Goal: Information Seeking & Learning: Learn about a topic

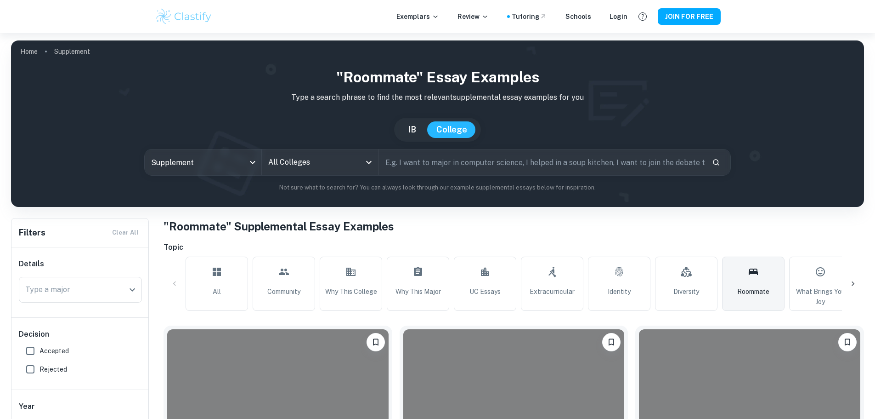
scroll to position [153, 0]
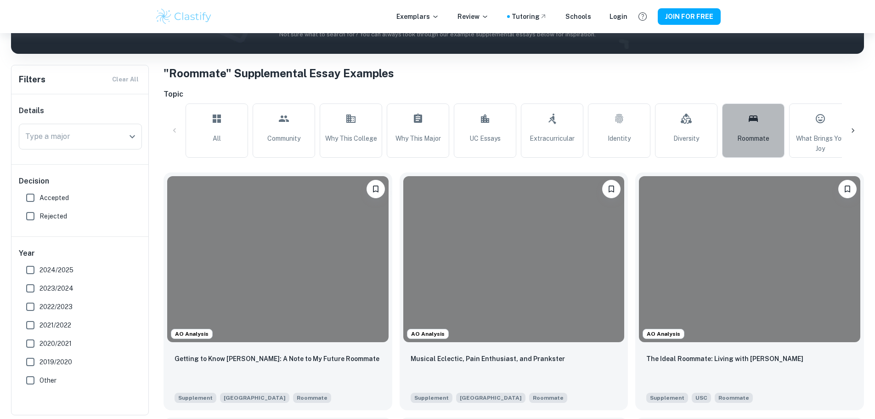
click at [761, 139] on span "Roommate" at bounding box center [753, 138] width 32 height 10
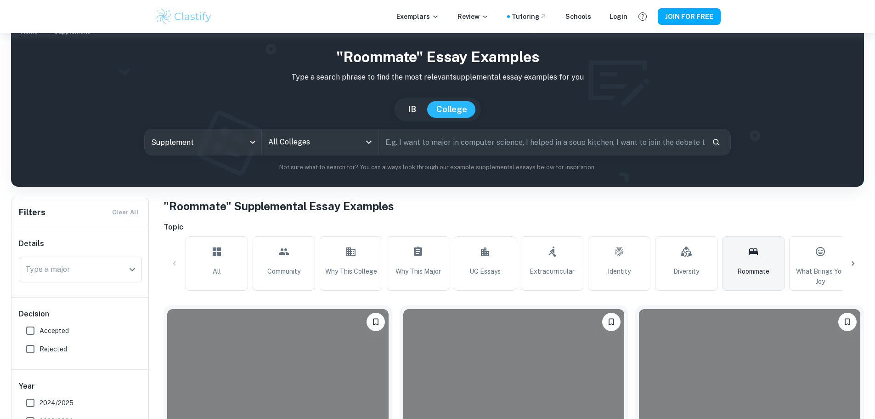
scroll to position [123, 0]
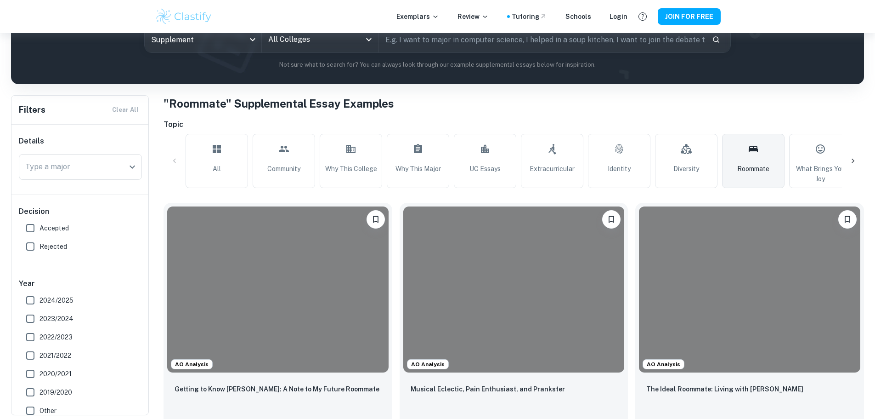
click at [852, 163] on icon at bounding box center [853, 160] width 3 height 5
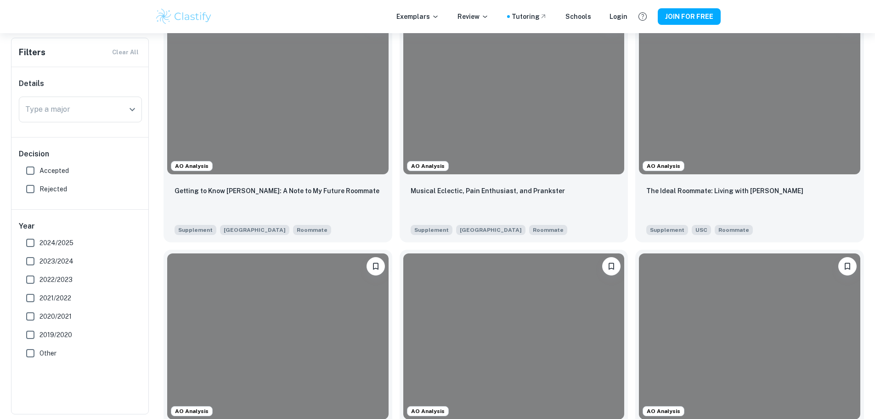
scroll to position [322, 0]
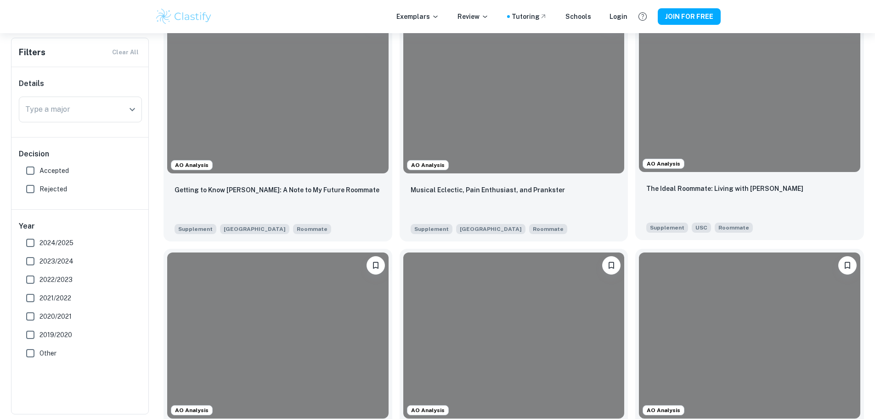
click at [646, 183] on div "The Ideal Roommate: Living with [PERSON_NAME]" at bounding box center [749, 198] width 207 height 31
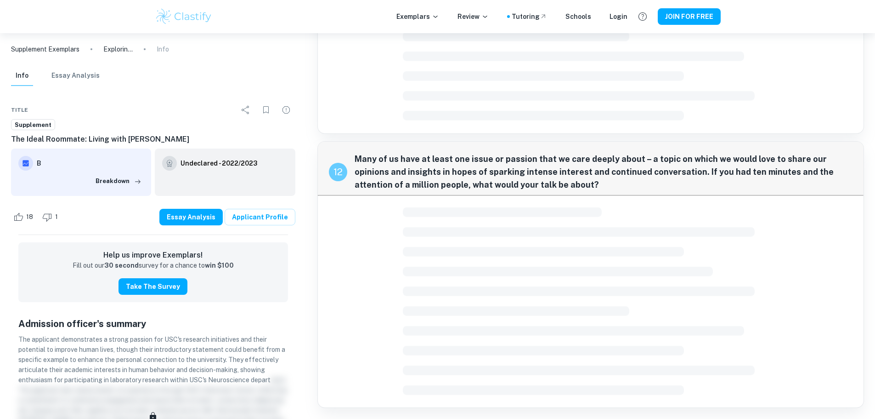
scroll to position [989, 0]
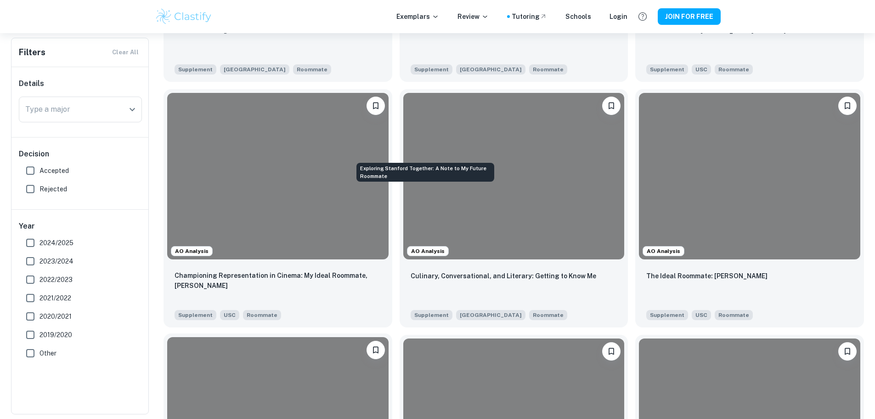
scroll to position [735, 0]
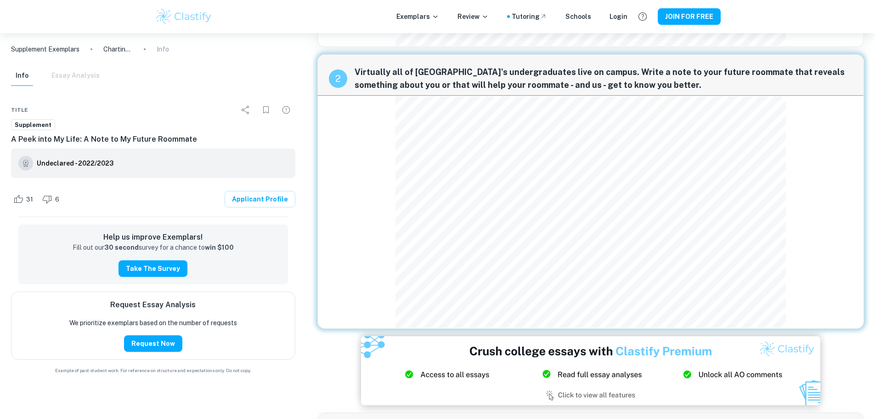
scroll to position [246, 0]
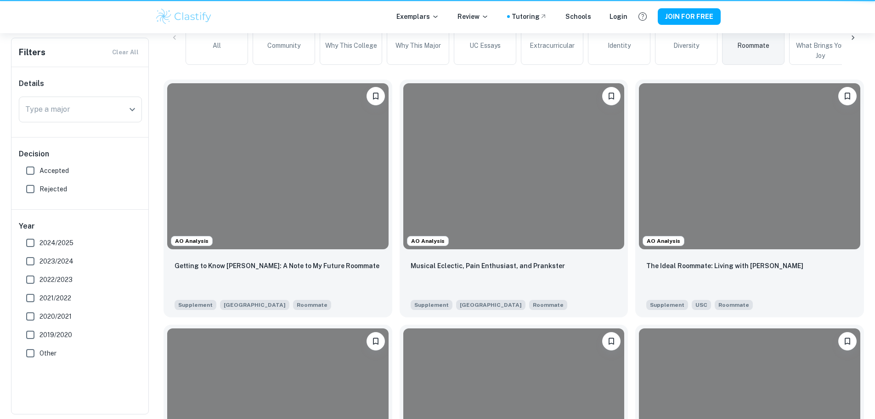
scroll to position [735, 0]
